Goal: Find specific page/section: Find specific page/section

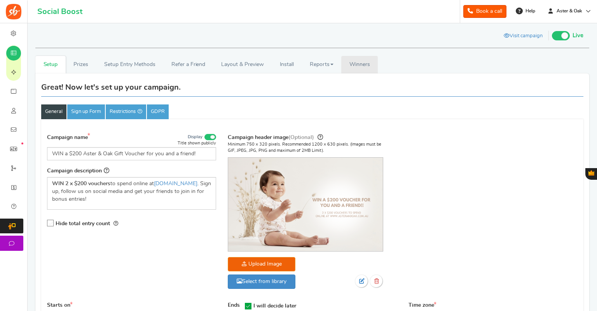
click at [365, 64] on span "Winners" at bounding box center [359, 64] width 21 height 5
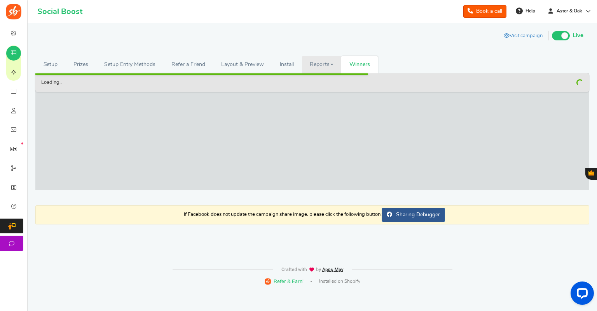
click at [331, 65] on span at bounding box center [331, 65] width 3 height 2
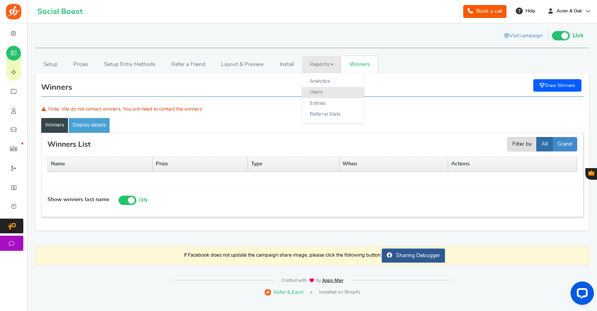
click at [329, 89] on link "Users" at bounding box center [333, 92] width 62 height 11
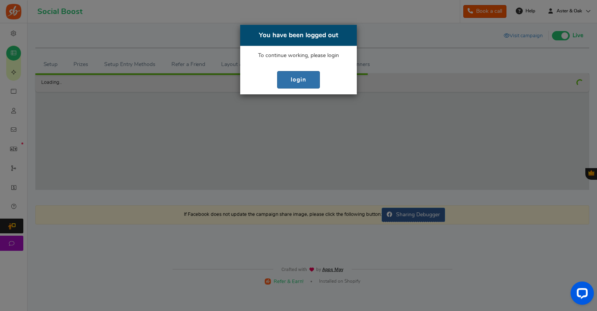
click at [299, 78] on link "login" at bounding box center [298, 79] width 43 height 17
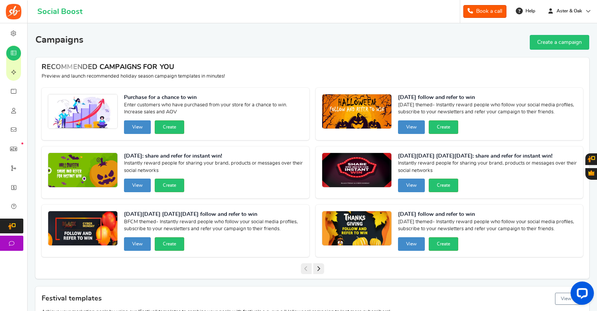
click at [0, 0] on span "Users" at bounding box center [0, 0] width 0 height 0
